Goal: Find specific page/section: Find specific page/section

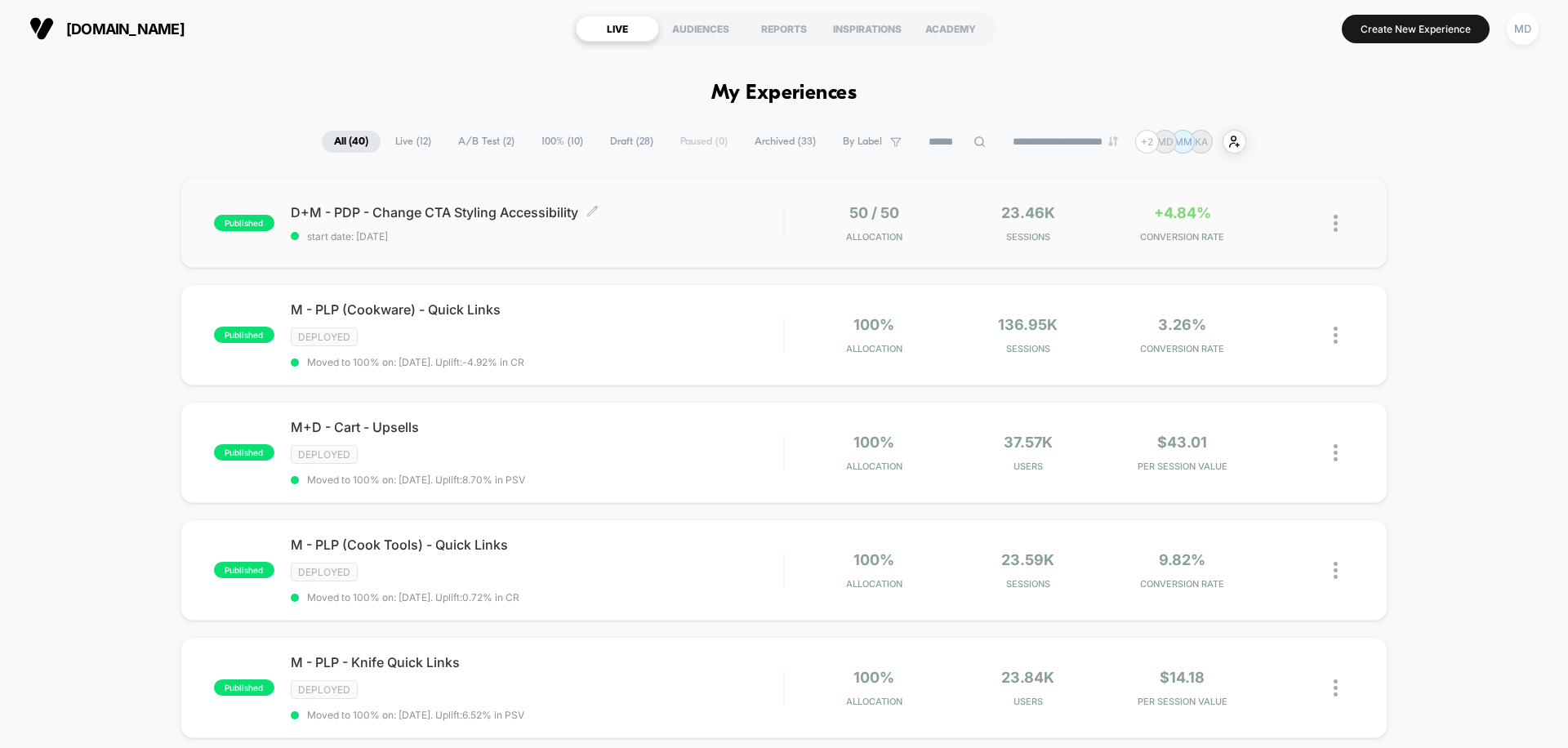
click at [723, 222] on div "D+M - PDP - Change CTA Styling Accessibility Click to edit experience details C…" at bounding box center [537, 223] width 493 height 38
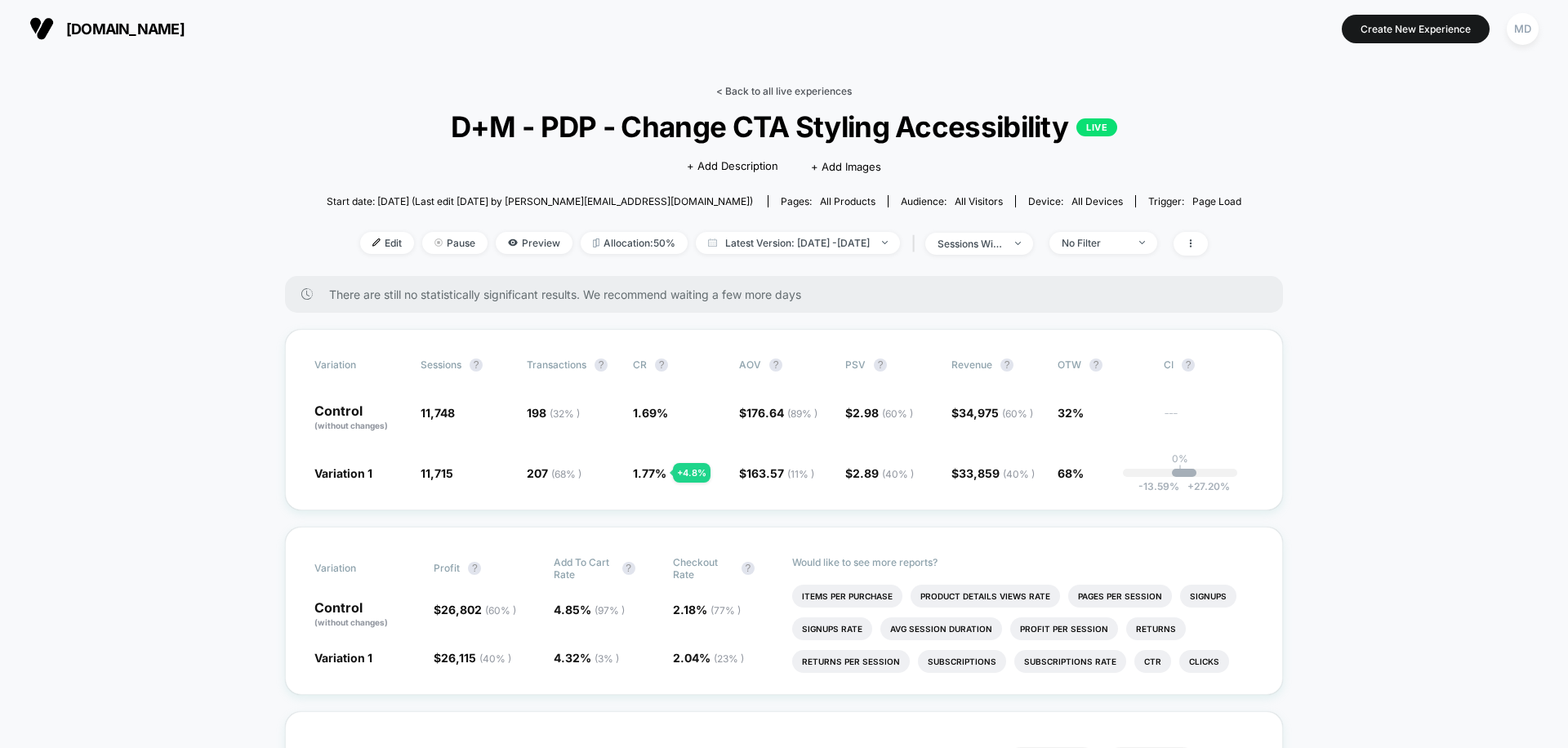
click at [815, 91] on link "< Back to all live experiences" at bounding box center [784, 91] width 136 height 12
